Goal: Contribute content: Add original content to the website for others to see

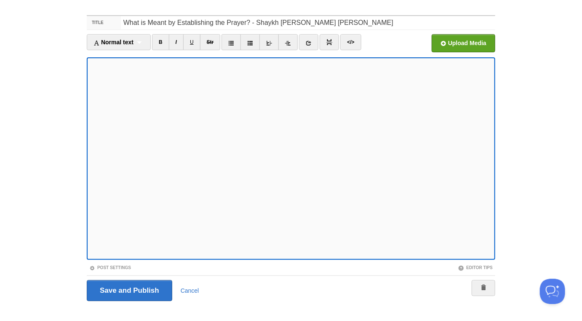
scroll to position [47, 0]
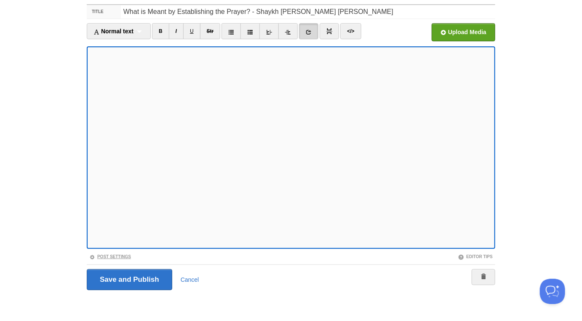
click at [126, 257] on link "Post Settings" at bounding box center [110, 256] width 42 height 5
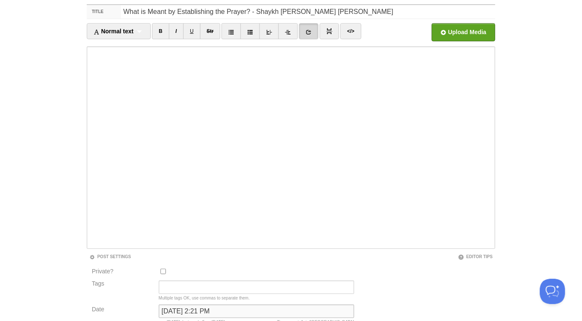
click at [184, 307] on input "September 16, 2023 at 2:21 PM" at bounding box center [256, 310] width 195 height 13
type input "n"
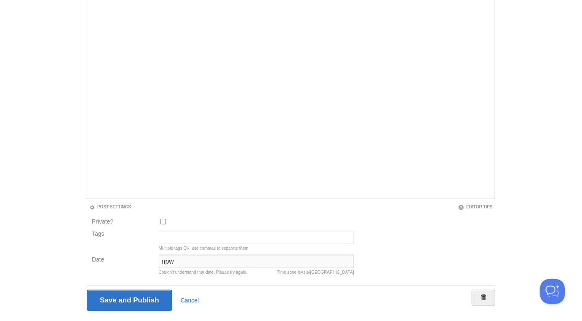
scroll to position [118, 0]
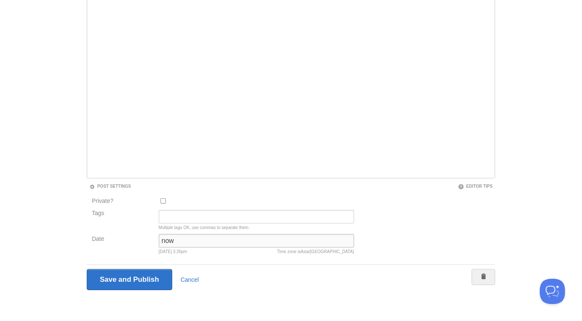
type input "now"
click at [87, 269] on input "Save and Publish" at bounding box center [130, 279] width 86 height 21
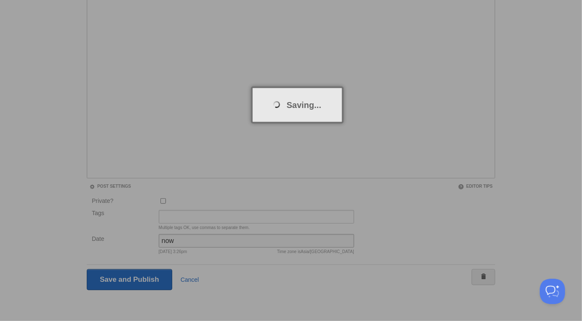
scroll to position [44, 0]
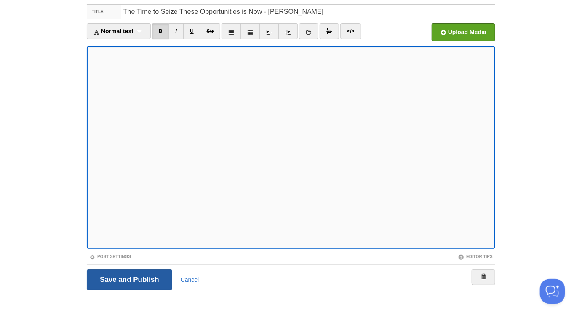
click at [125, 279] on input "Save and Publish" at bounding box center [130, 279] width 86 height 21
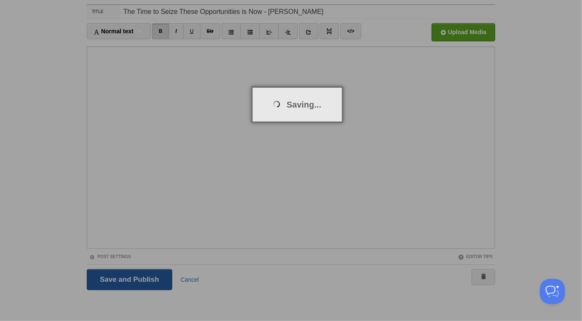
scroll to position [44, 0]
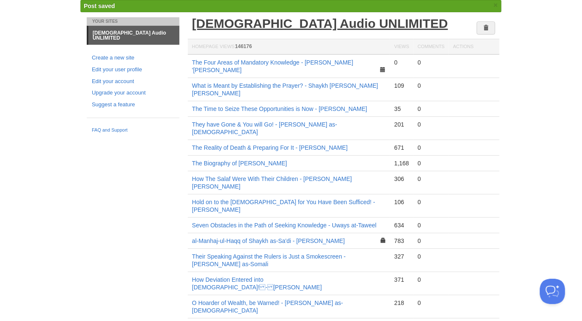
click at [278, 22] on link "[DEMOGRAPHIC_DATA] Audio UNLIMITED" at bounding box center [320, 23] width 256 height 14
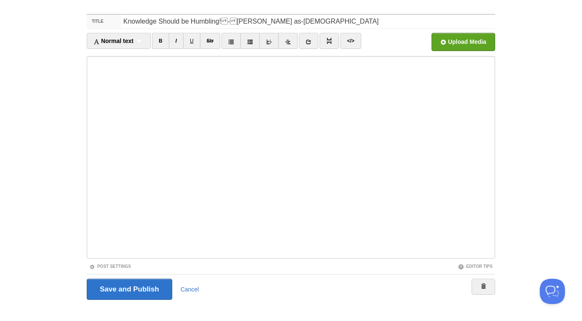
scroll to position [47, 0]
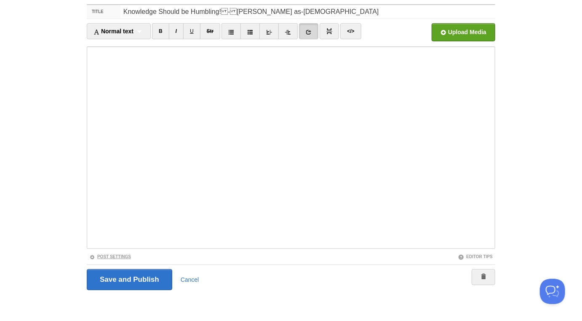
click at [128, 257] on link "Post Settings" at bounding box center [110, 256] width 42 height 5
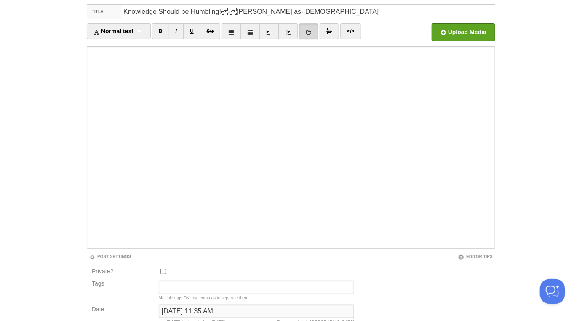
click at [174, 308] on input "[DATE] 11:35 AM" at bounding box center [256, 310] width 195 height 13
click at [174, 308] on input "October 21, 2022 at 11:35 AM" at bounding box center [256, 310] width 195 height 13
type input "now"
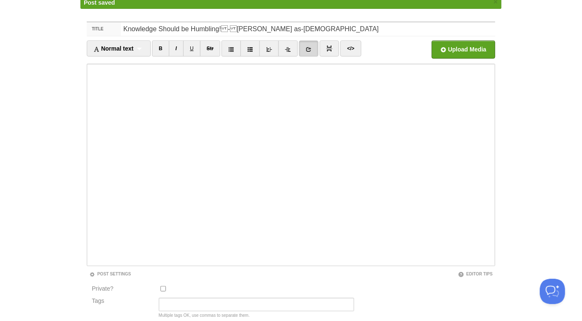
scroll to position [44, 0]
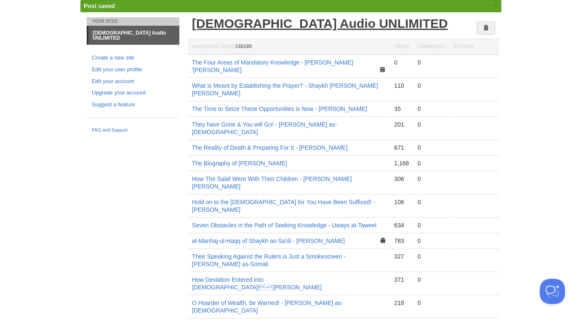
click at [281, 26] on link "[DEMOGRAPHIC_DATA] Audio UNLIMITED" at bounding box center [320, 23] width 256 height 14
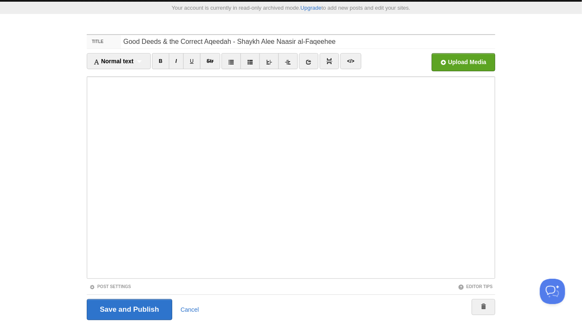
scroll to position [47, 0]
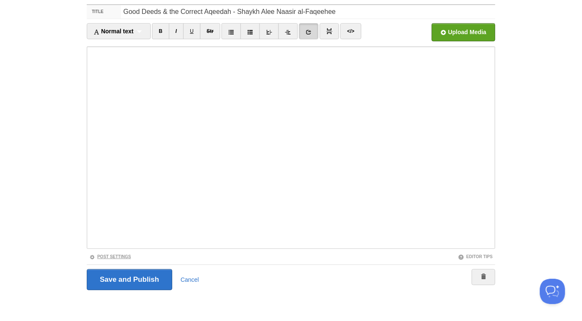
click at [126, 256] on link "Post Settings" at bounding box center [110, 256] width 42 height 5
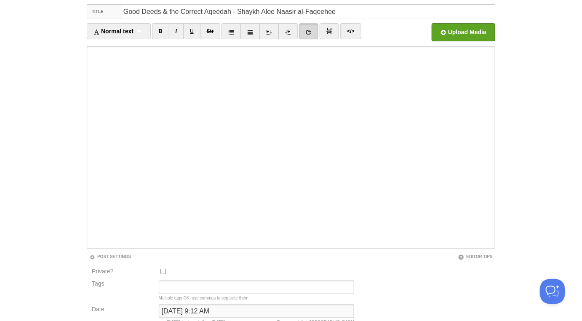
click at [214, 313] on input "August 25, 2021 at 9:12 AM" at bounding box center [256, 310] width 195 height 13
type input "now"
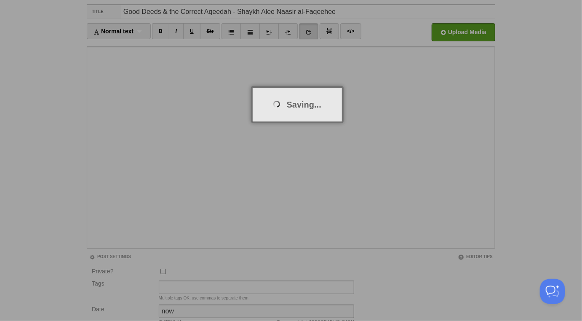
scroll to position [44, 0]
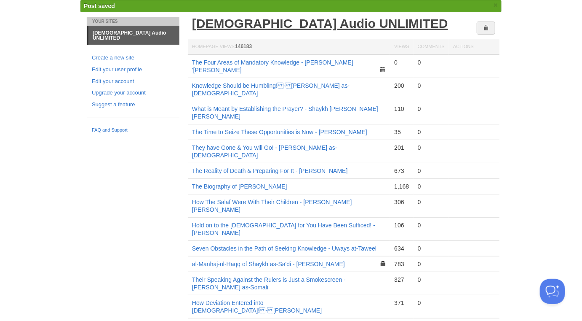
click at [305, 21] on link "[DEMOGRAPHIC_DATA] Audio UNLIMITED" at bounding box center [320, 23] width 256 height 14
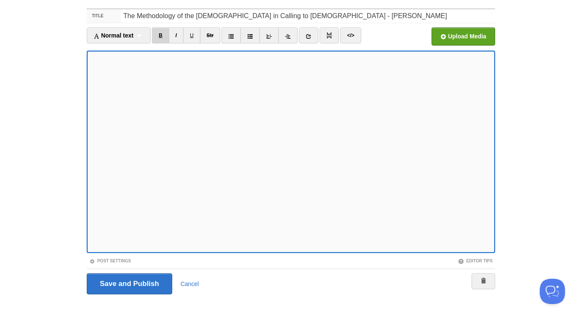
scroll to position [47, 0]
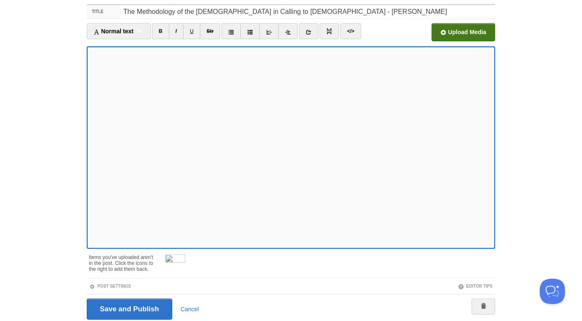
click at [447, 38] on input "file" at bounding box center [209, 34] width 638 height 43
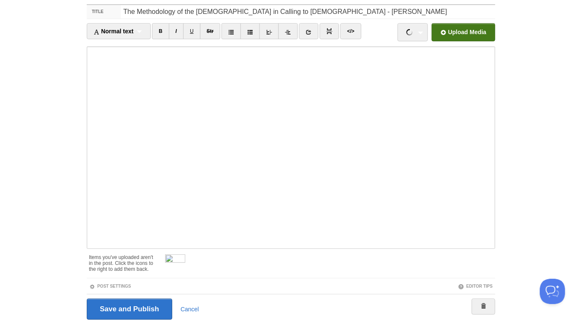
scroll to position [0, 0]
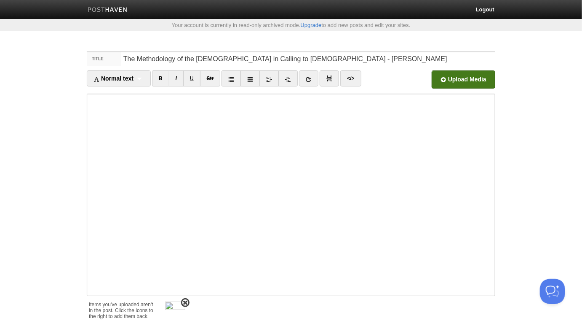
click at [185, 302] on span at bounding box center [185, 302] width 6 height 6
click at [128, 304] on link "Post Settings" at bounding box center [110, 303] width 42 height 5
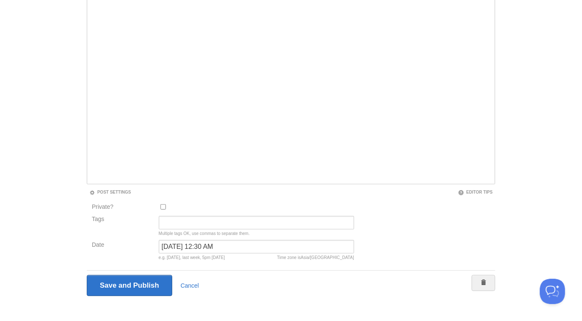
scroll to position [118, 0]
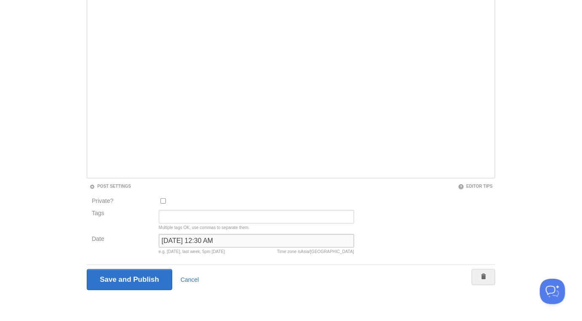
click at [195, 245] on input "November 13, 2023 at 12:30 AM" at bounding box center [256, 240] width 195 height 13
click at [195, 243] on input "November 13, 2023 at 12:30 AM" at bounding box center [256, 240] width 195 height 13
type input "now"
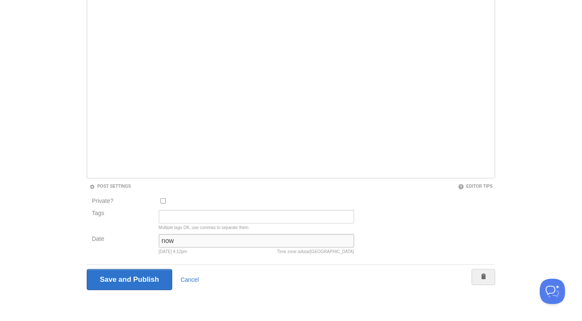
click at [87, 269] on input "Save and Publish" at bounding box center [130, 279] width 86 height 21
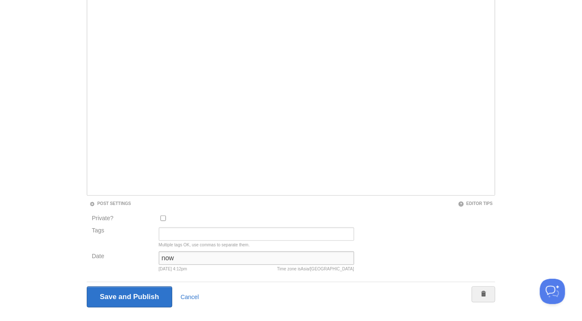
scroll to position [44, 0]
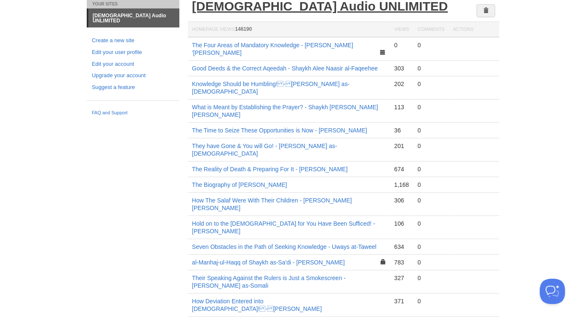
click at [253, 6] on link "[DEMOGRAPHIC_DATA] Audio UNLIMITED" at bounding box center [320, 6] width 256 height 14
click at [271, 10] on link "[DEMOGRAPHIC_DATA] Audio UNLIMITED" at bounding box center [320, 6] width 256 height 14
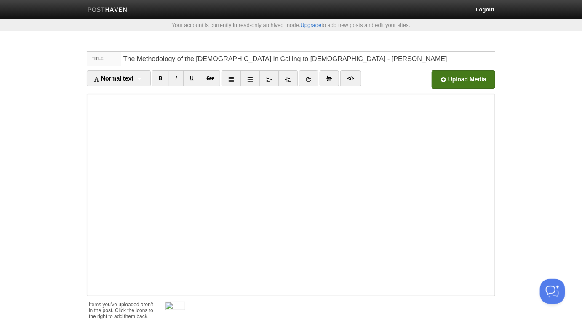
click at [466, 81] on input "file" at bounding box center [209, 81] width 638 height 43
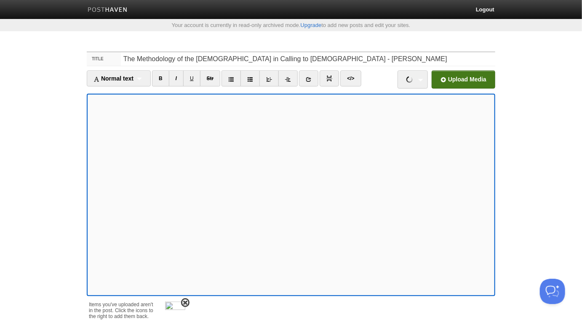
click at [187, 300] on span at bounding box center [185, 302] width 6 height 6
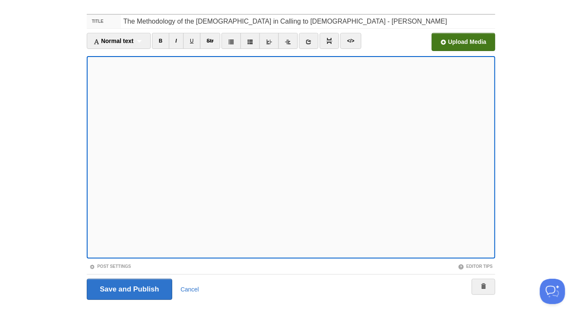
scroll to position [47, 0]
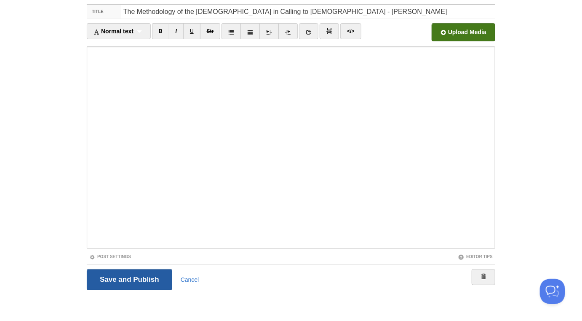
click at [139, 277] on input "Save and Publish" at bounding box center [130, 279] width 86 height 21
